Goal: Task Accomplishment & Management: Manage account settings

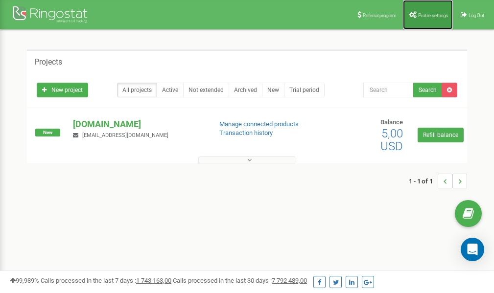
click at [430, 16] on span "Profile settings" at bounding box center [433, 15] width 30 height 5
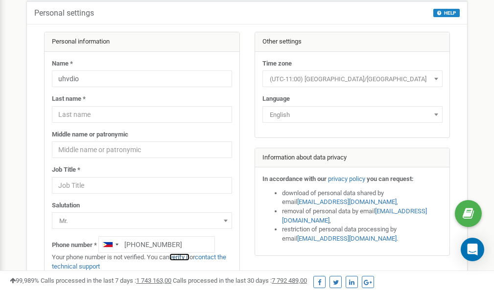
click at [182, 258] on link "verify it" at bounding box center [179, 257] width 20 height 7
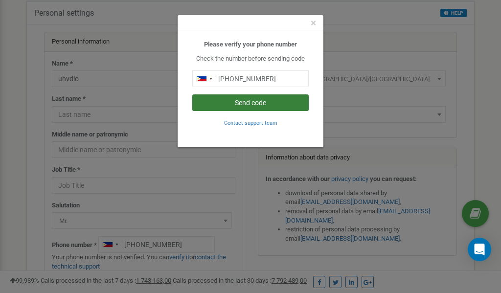
click at [247, 104] on button "Send code" at bounding box center [250, 103] width 117 height 17
